Goal: Information Seeking & Learning: Check status

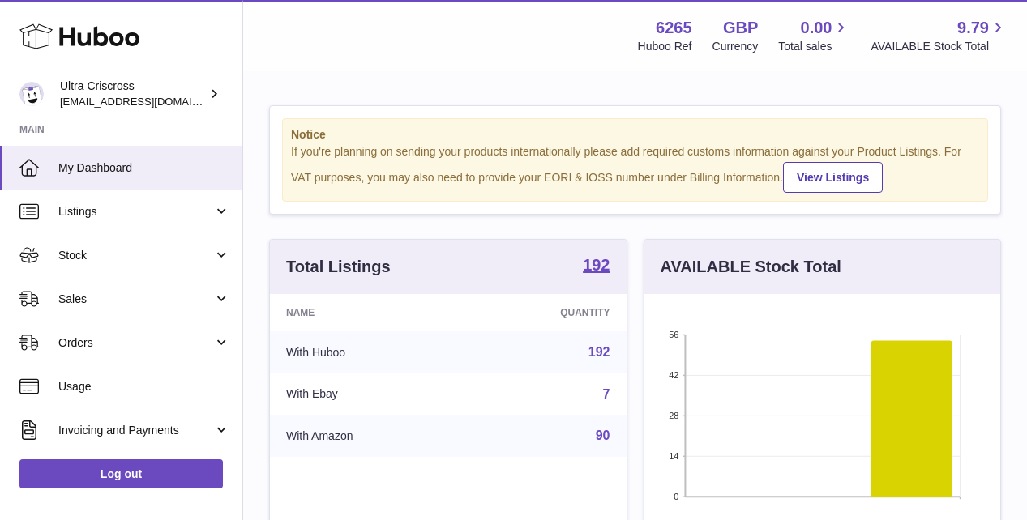
scroll to position [253, 356]
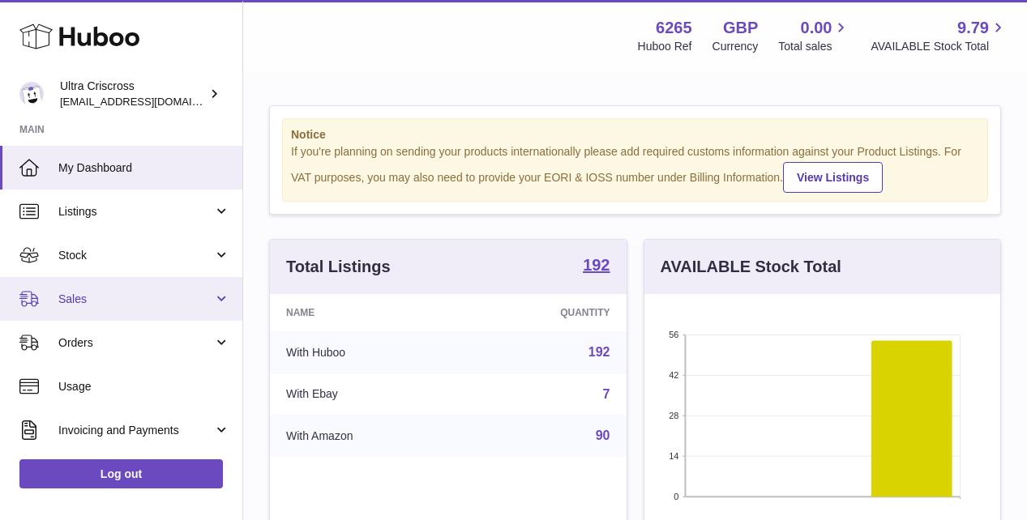
click at [174, 306] on span "Sales" at bounding box center [135, 299] width 155 height 15
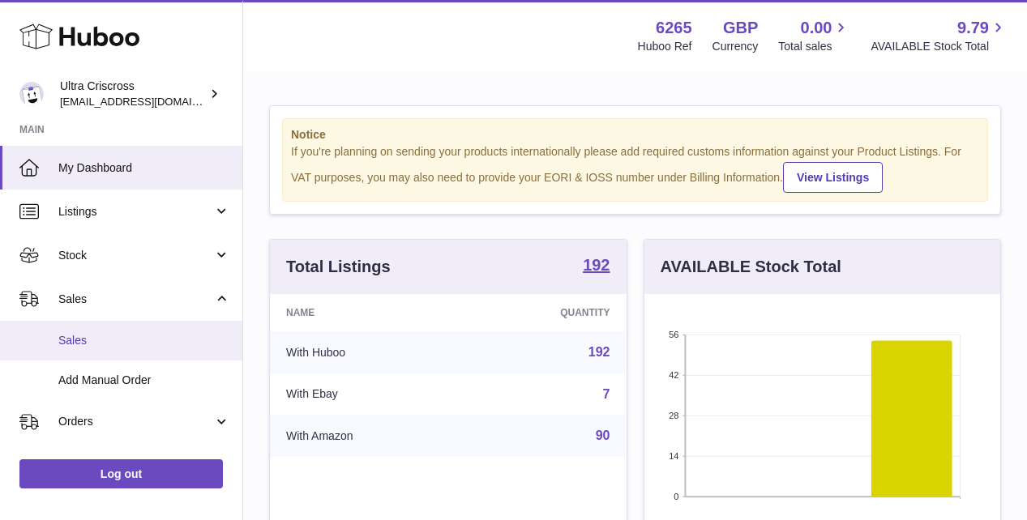
click at [157, 339] on span "Sales" at bounding box center [144, 340] width 172 height 15
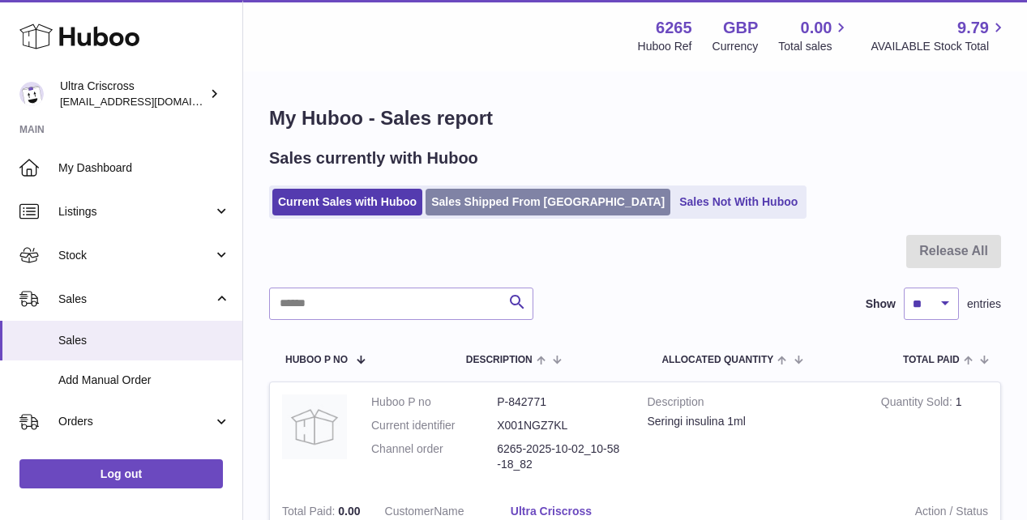
click at [524, 203] on link "Sales Shipped From Huboo" at bounding box center [548, 202] width 245 height 27
